Goal: Browse casually

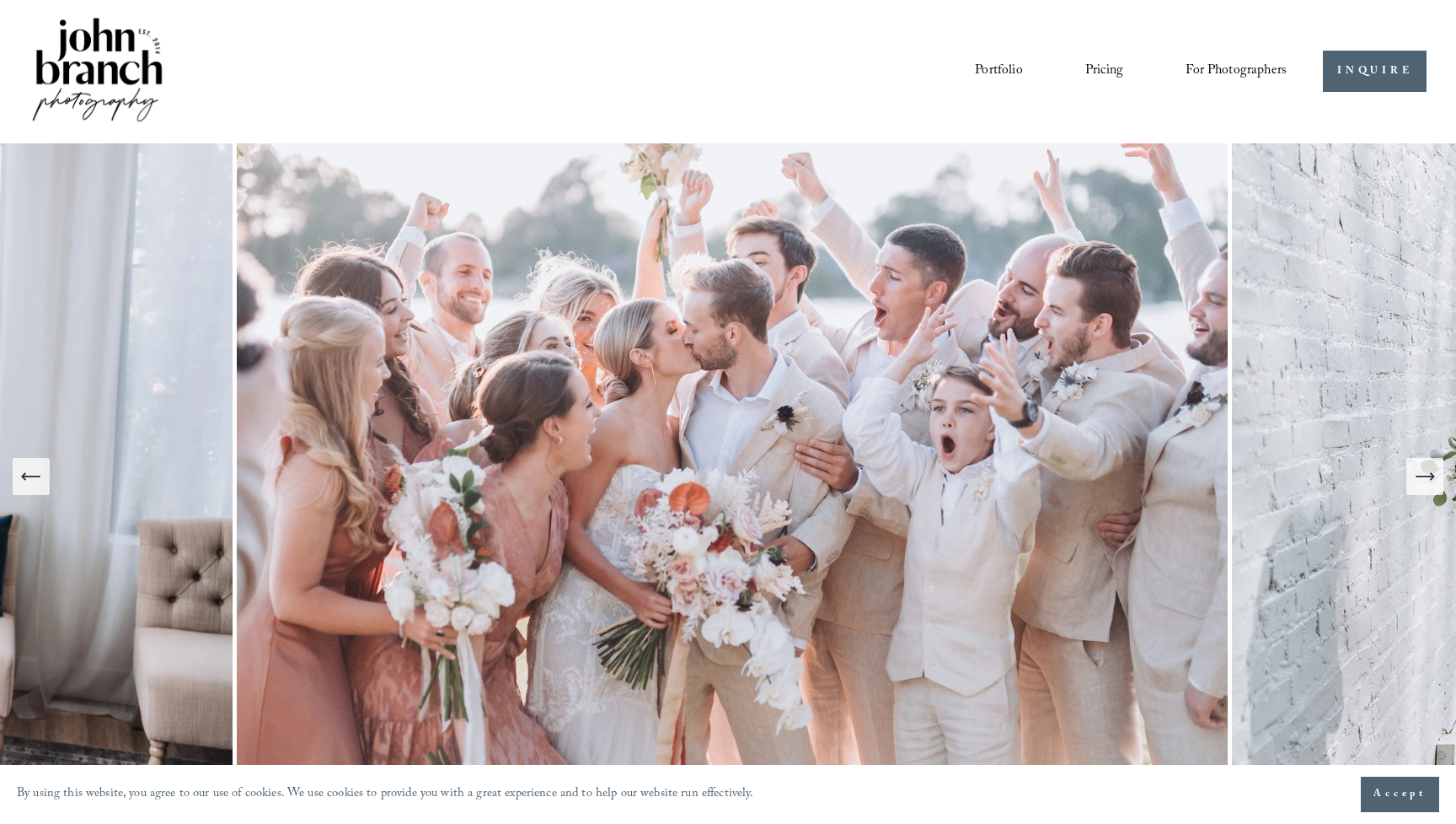
click at [1103, 73] on link "Pricing" at bounding box center [1104, 71] width 38 height 28
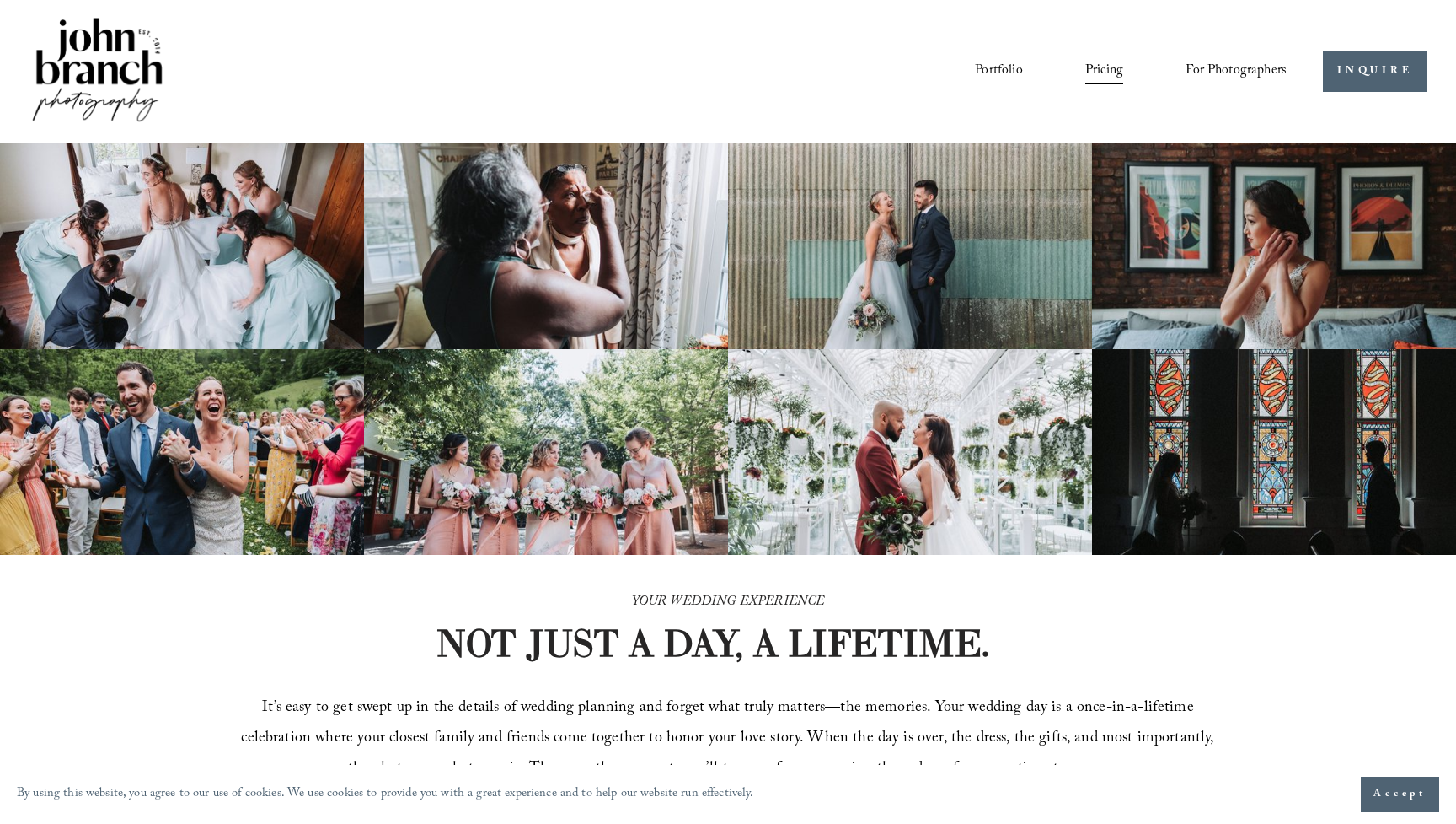
click at [1002, 69] on link "Portfolio" at bounding box center [998, 71] width 47 height 28
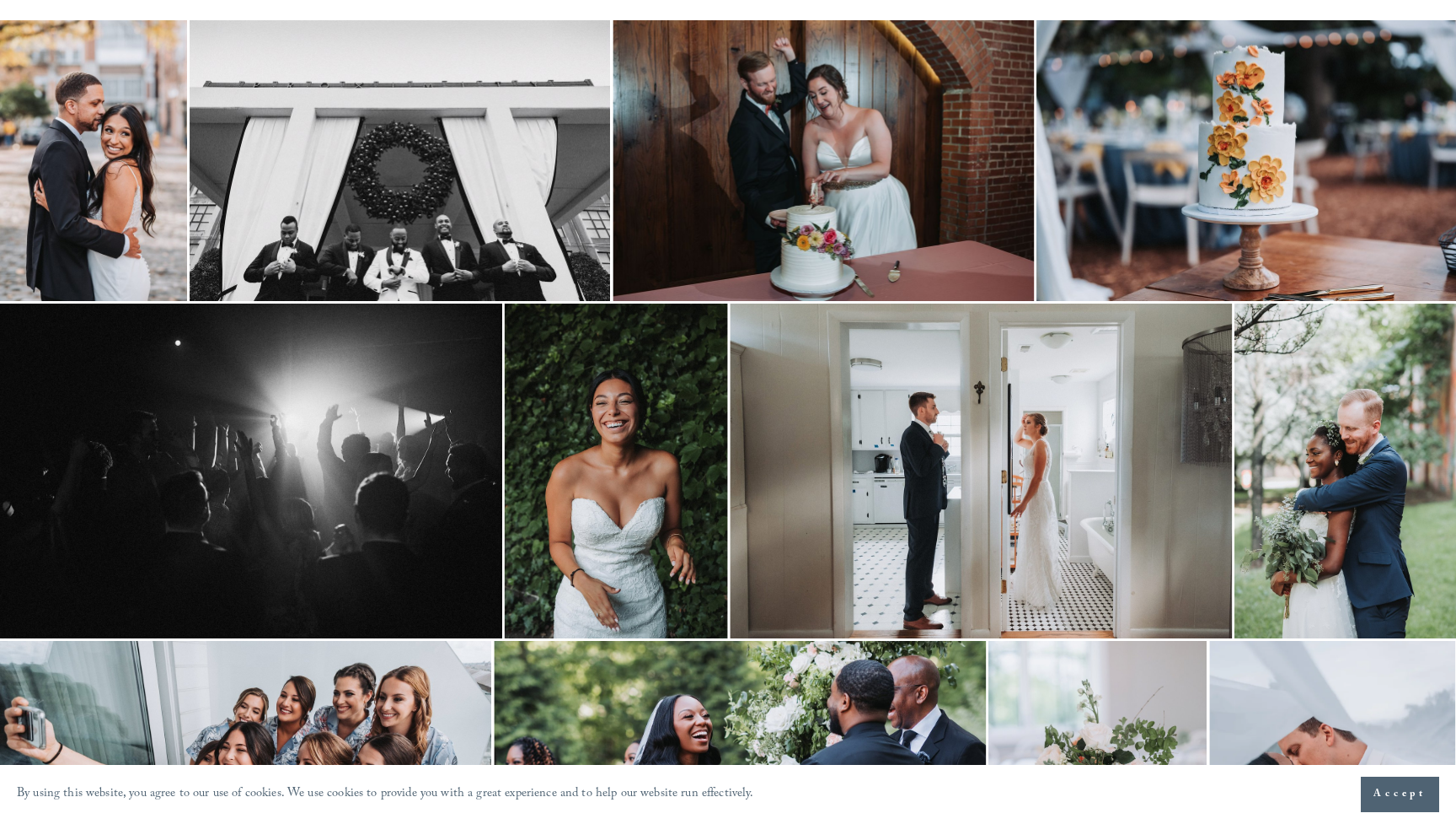
scroll to position [334, 0]
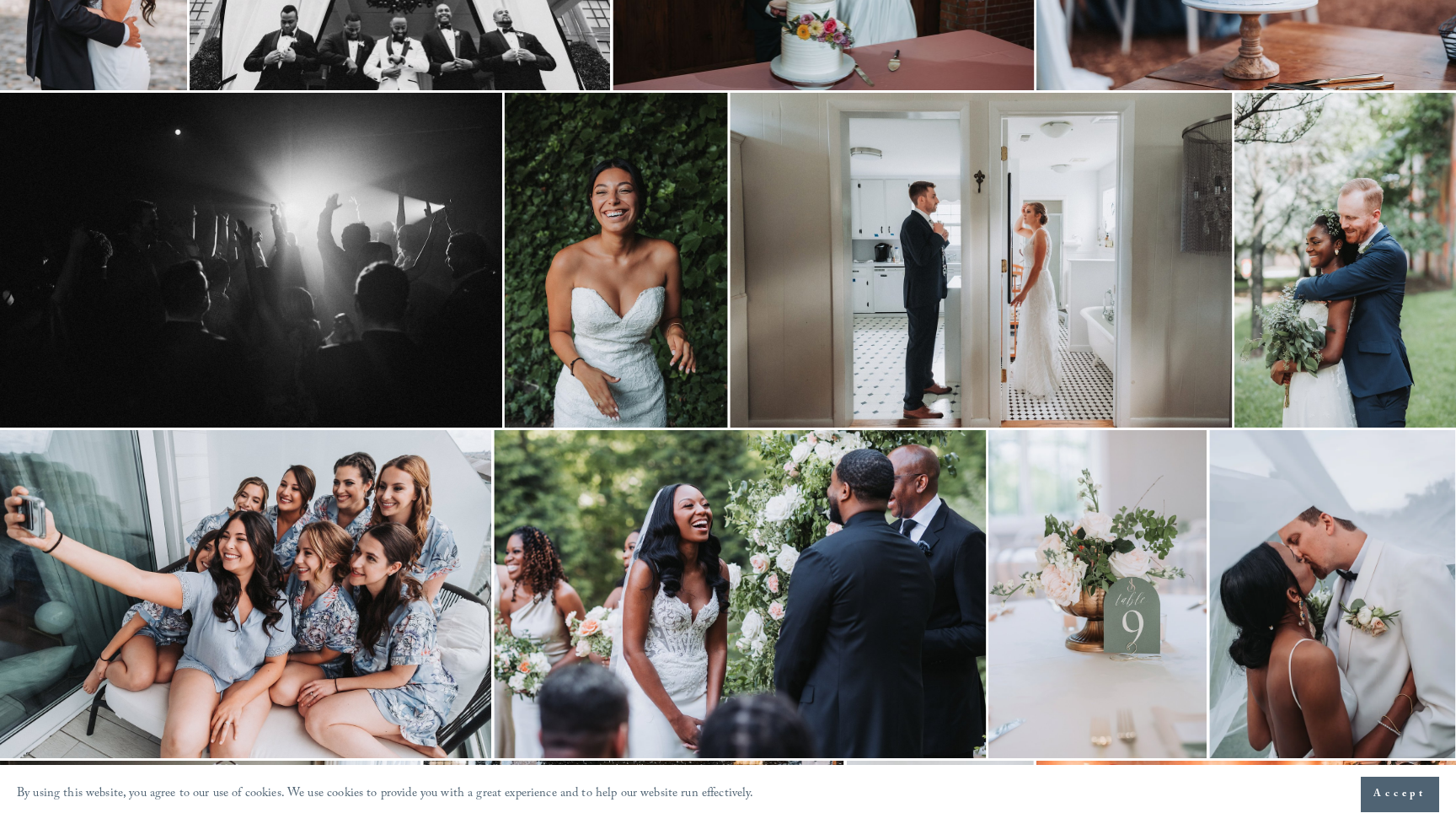
click at [1349, 244] on img at bounding box center [1346, 260] width 224 height 335
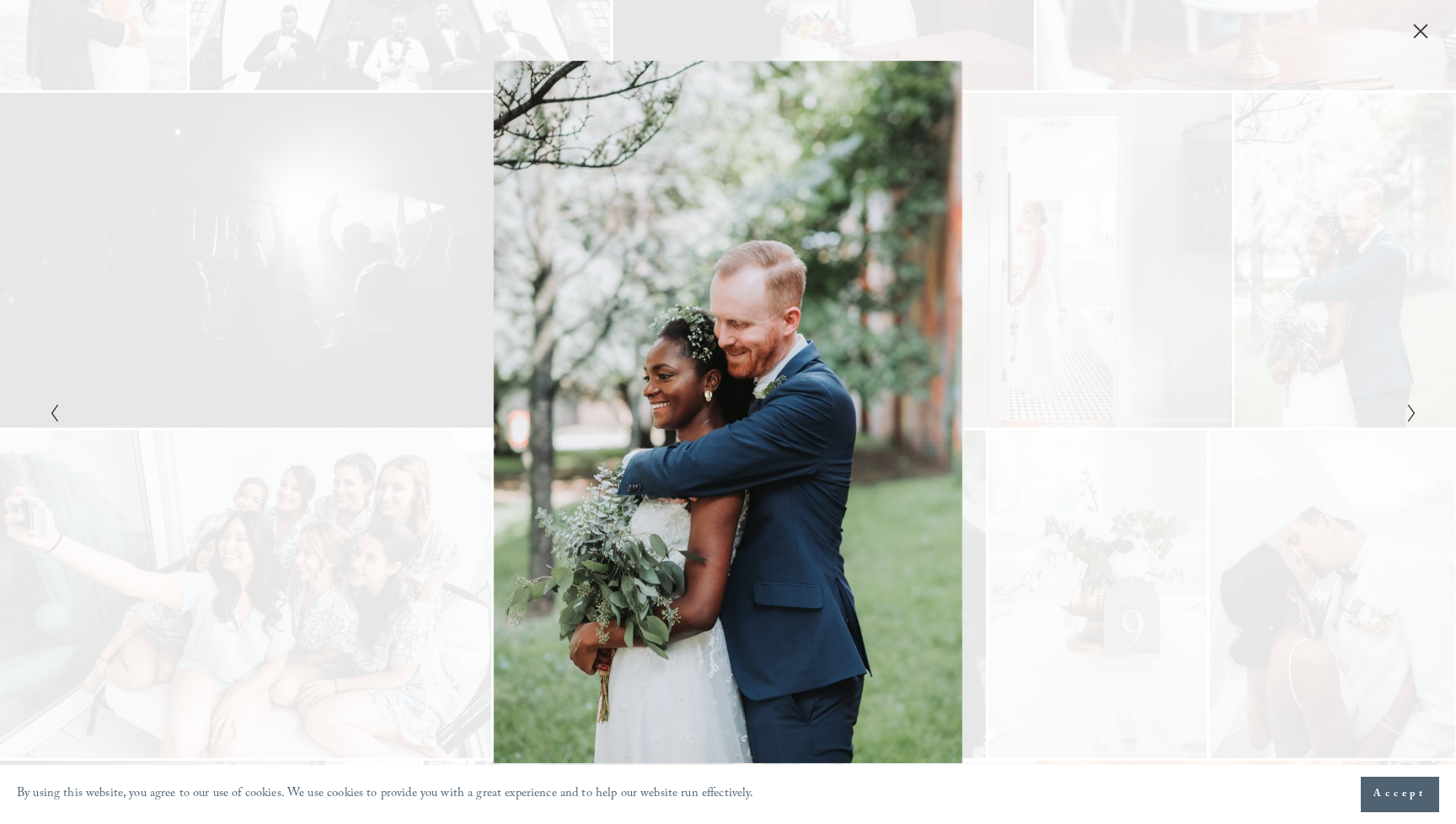
click at [1410, 34] on button "Close" at bounding box center [1421, 30] width 27 height 19
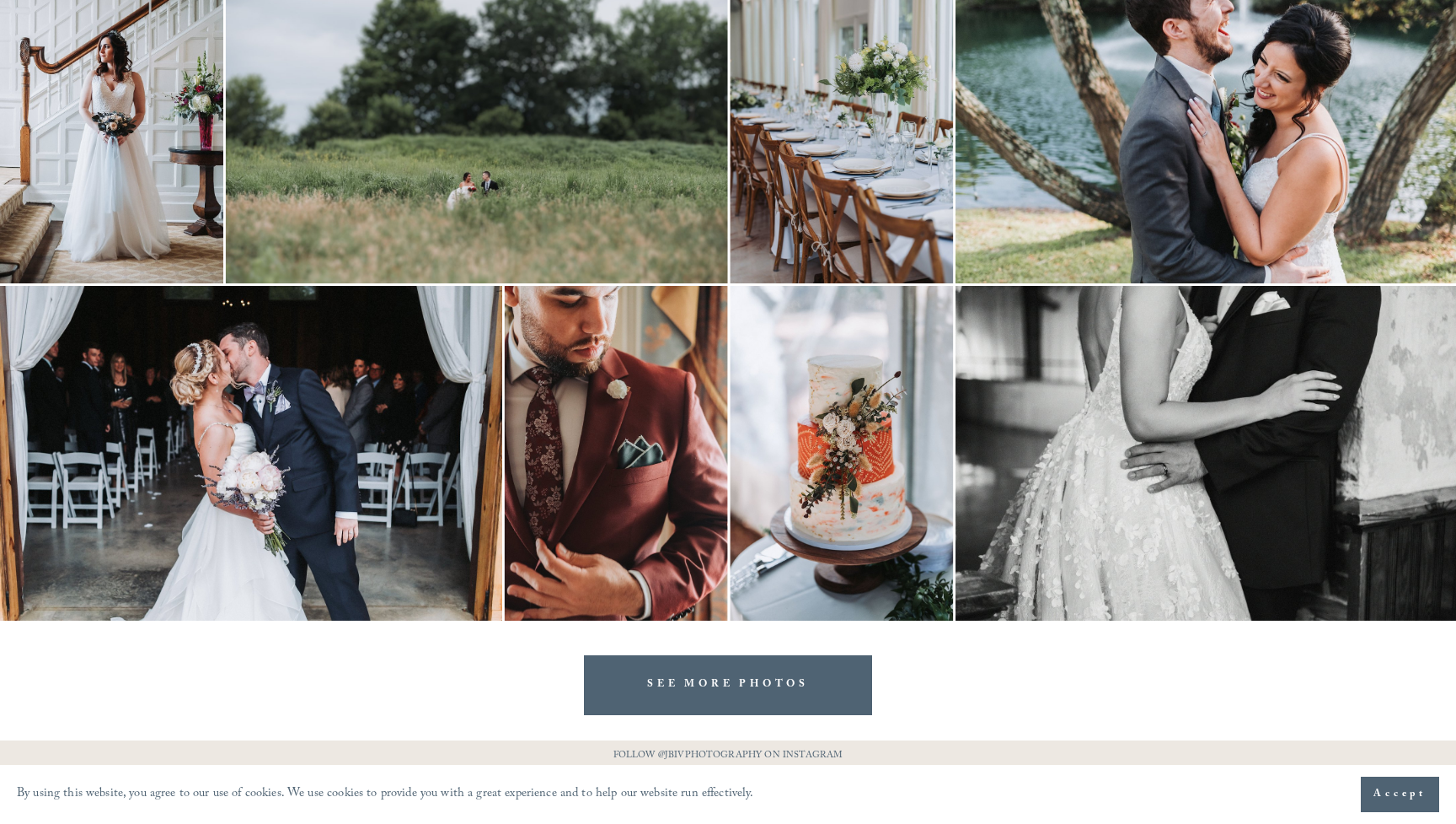
scroll to position [3490, 0]
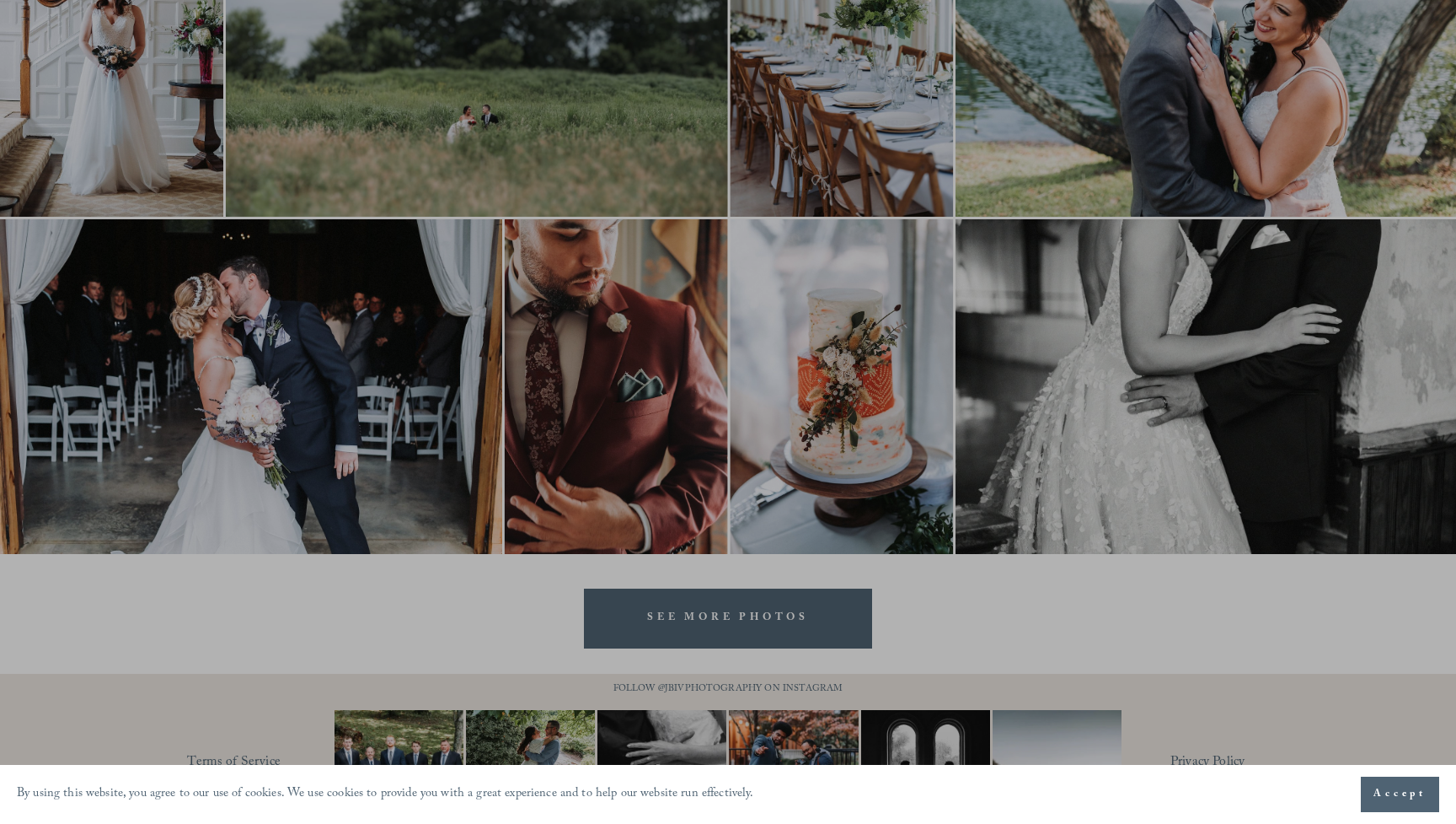
click at [707, 616] on div at bounding box center [728, 412] width 1456 height 824
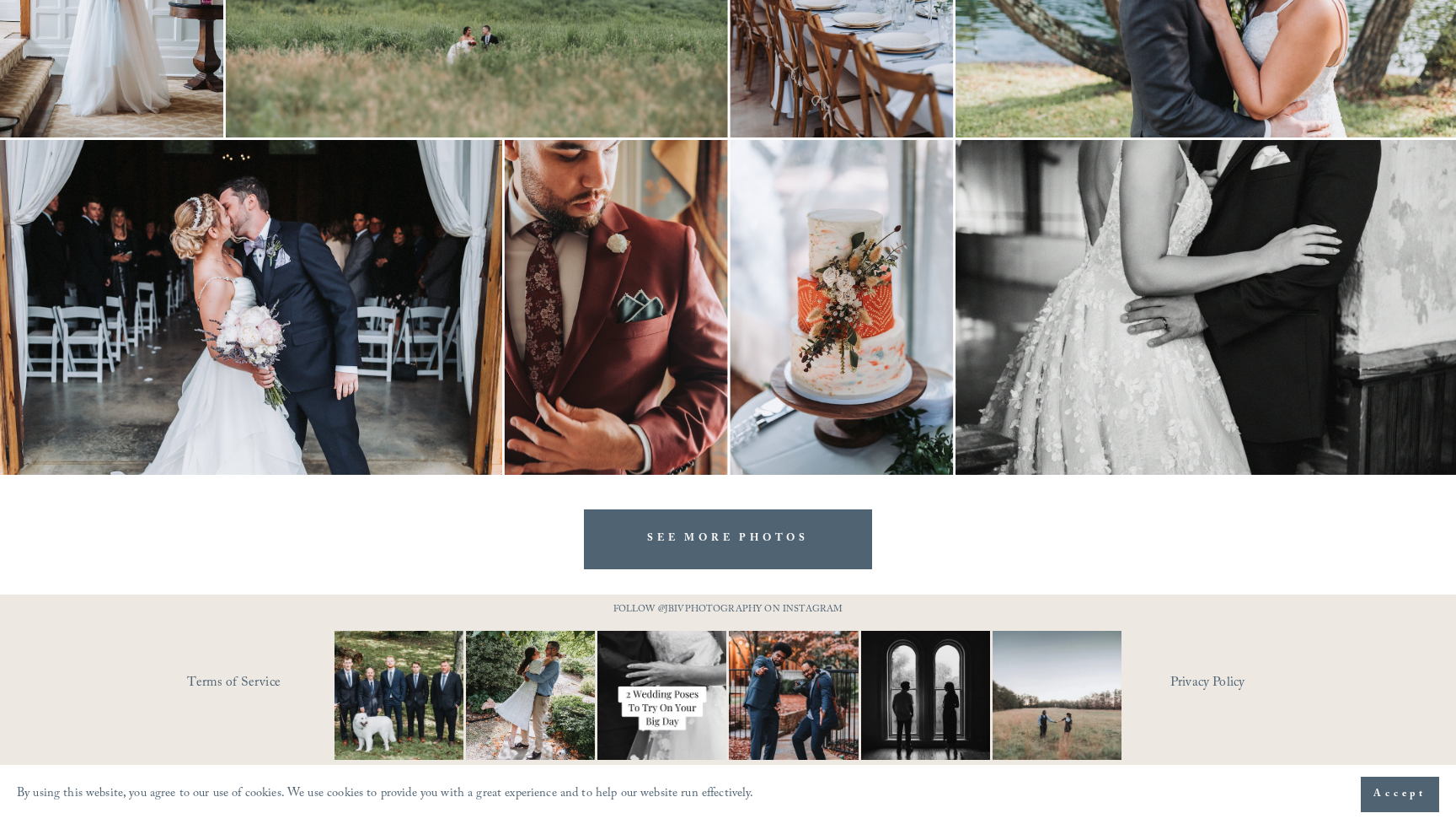
scroll to position [3570, 0]
